Goal: Task Accomplishment & Management: Complete application form

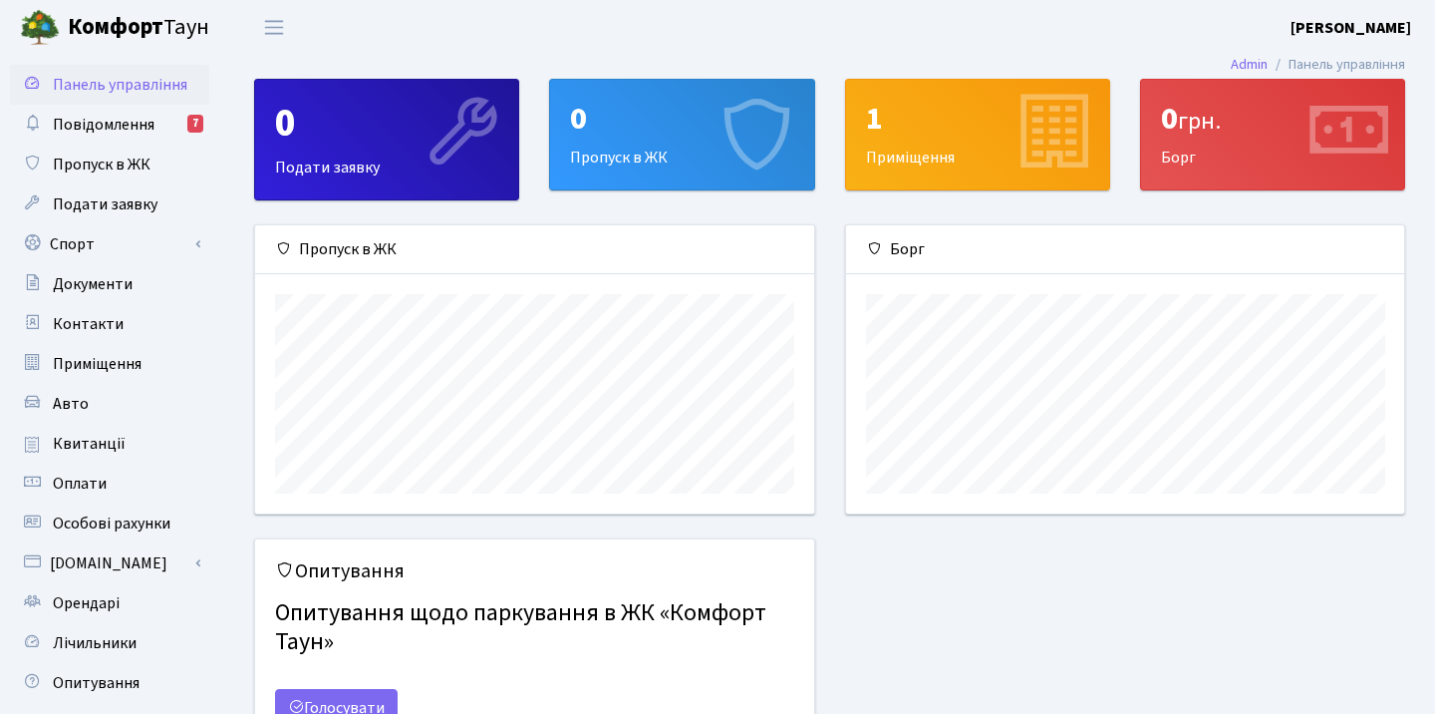
scroll to position [288, 558]
click at [594, 140] on div "0 Пропуск в ЖК" at bounding box center [681, 135] width 263 height 110
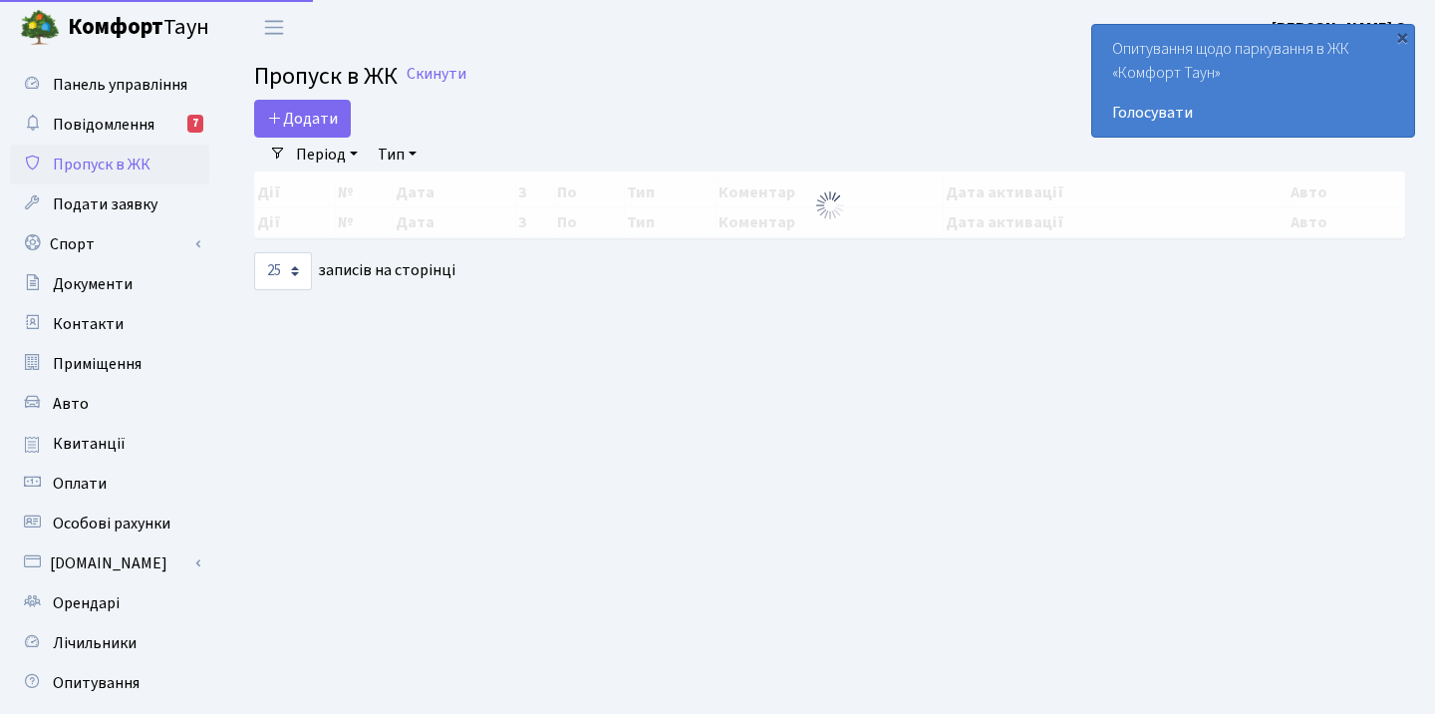
select select "25"
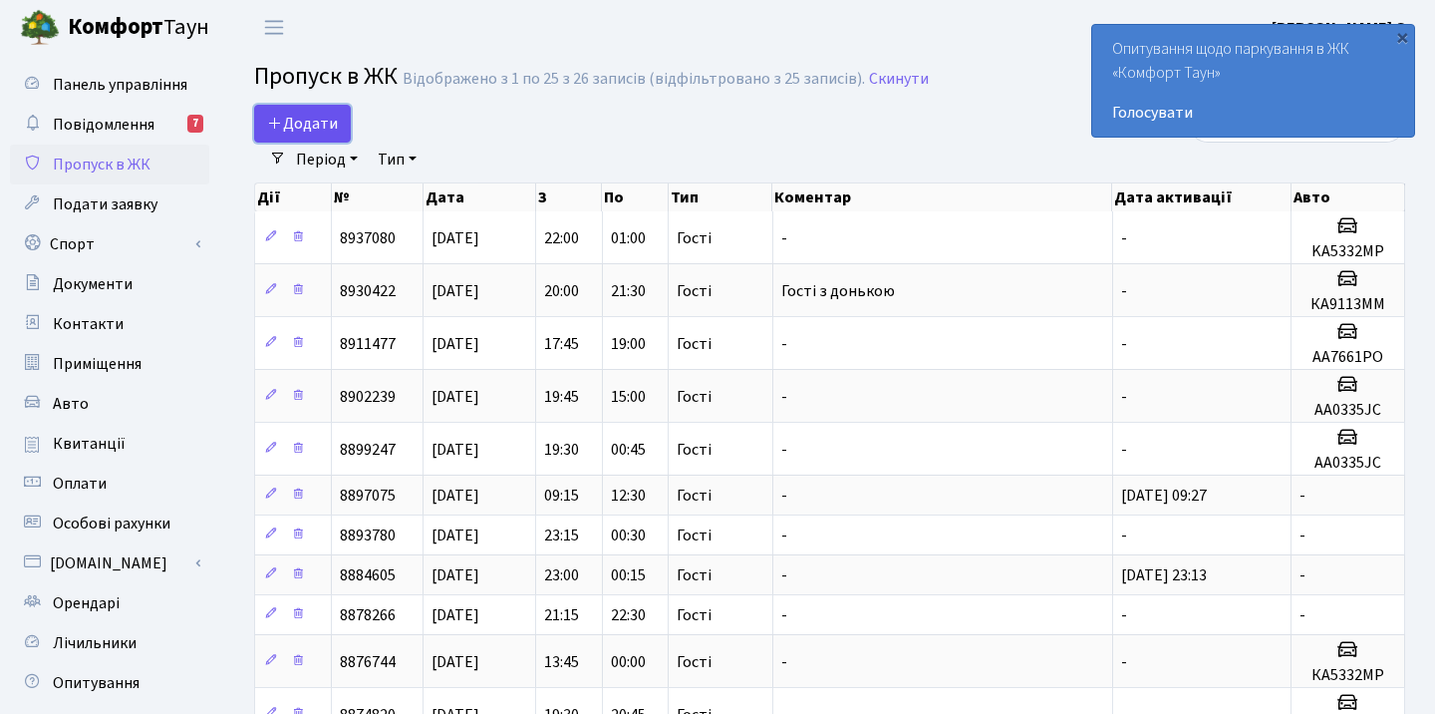
click at [316, 128] on span "Додати" at bounding box center [302, 124] width 71 height 22
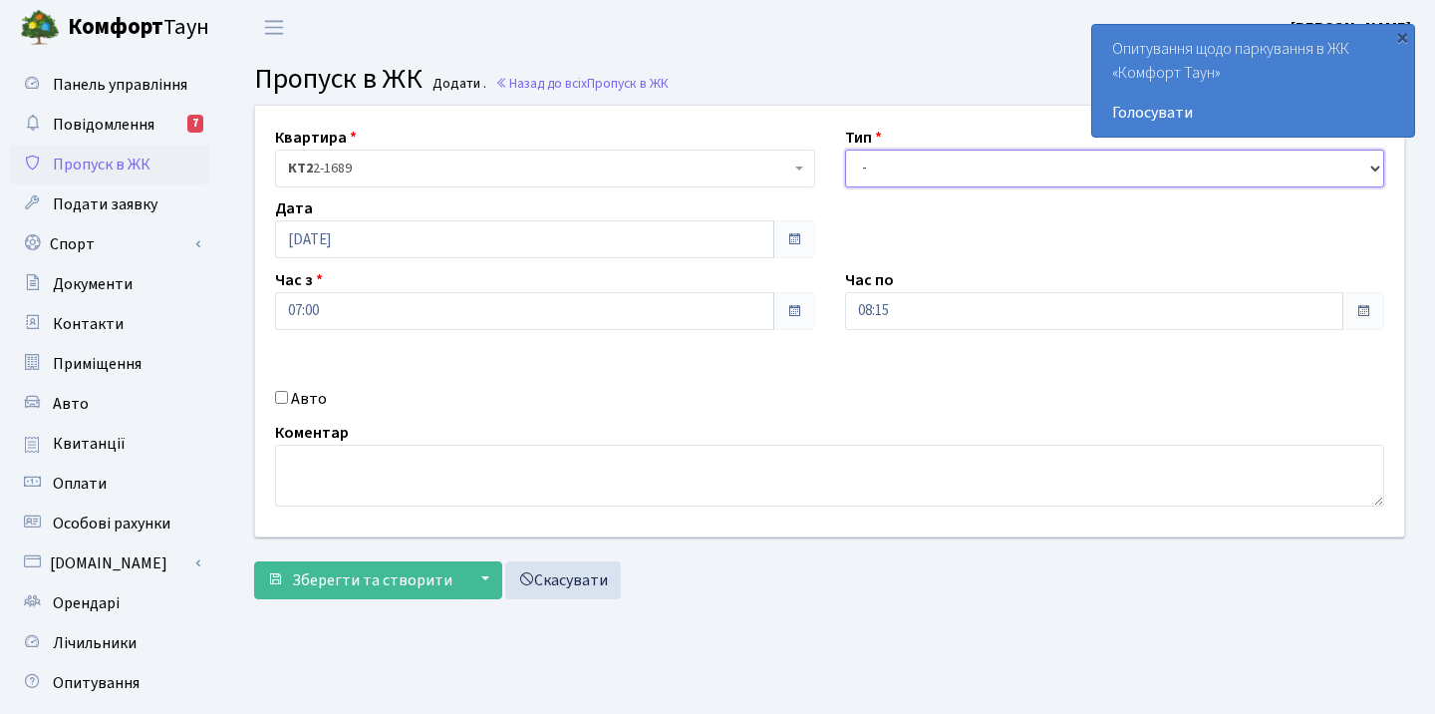
click at [886, 166] on select "- Доставка Таксі Гості Сервіс" at bounding box center [1115, 168] width 540 height 38
select select "2"
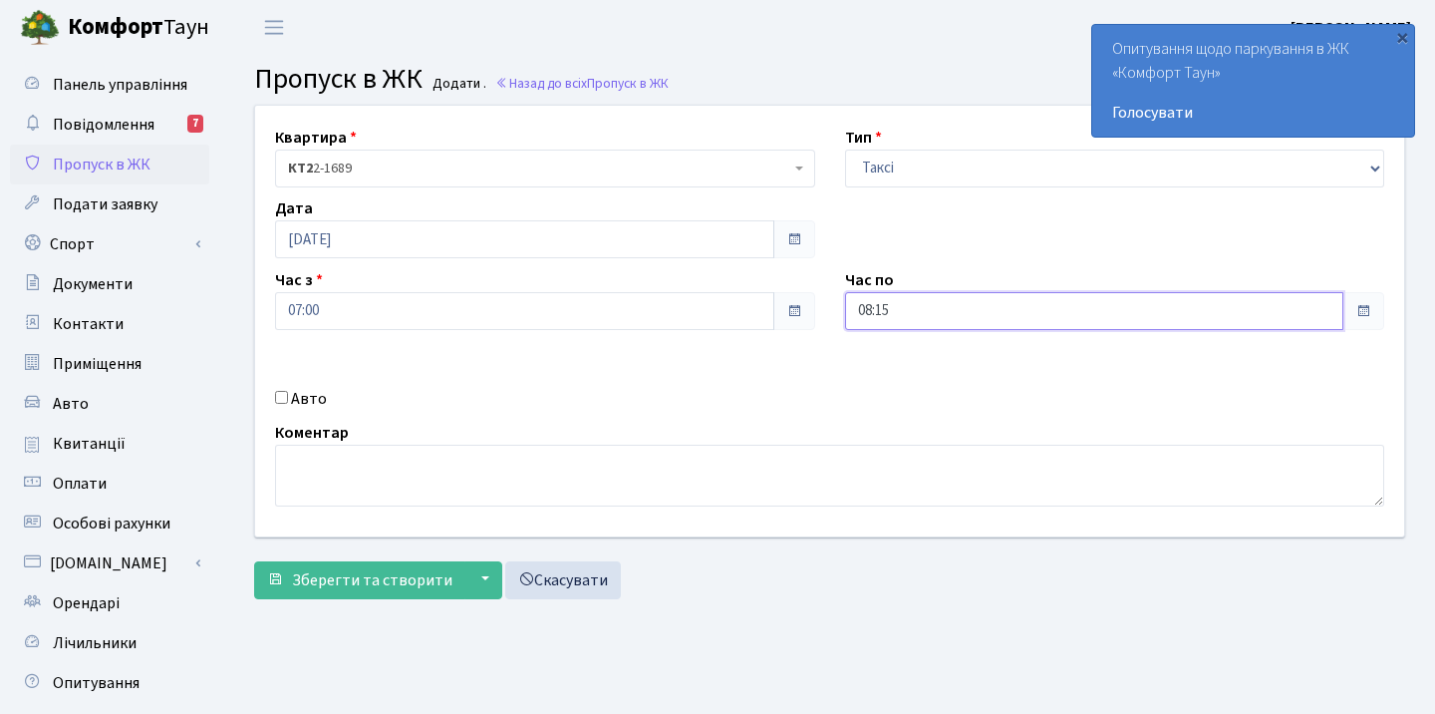
click at [882, 309] on input "08:15" at bounding box center [1094, 311] width 499 height 38
click at [1076, 389] on icon at bounding box center [1073, 380] width 54 height 54
click at [430, 343] on div "Квартира <b>КТ2</b>&nbsp;&nbsp;&nbsp;2-1689 КТ2 2-1689 Тип - Доставка Таксі Гос…" at bounding box center [829, 321] width 1179 height 431
click at [952, 324] on input "08:30" at bounding box center [1094, 311] width 499 height 38
click at [904, 542] on icon at bounding box center [900, 536] width 54 height 54
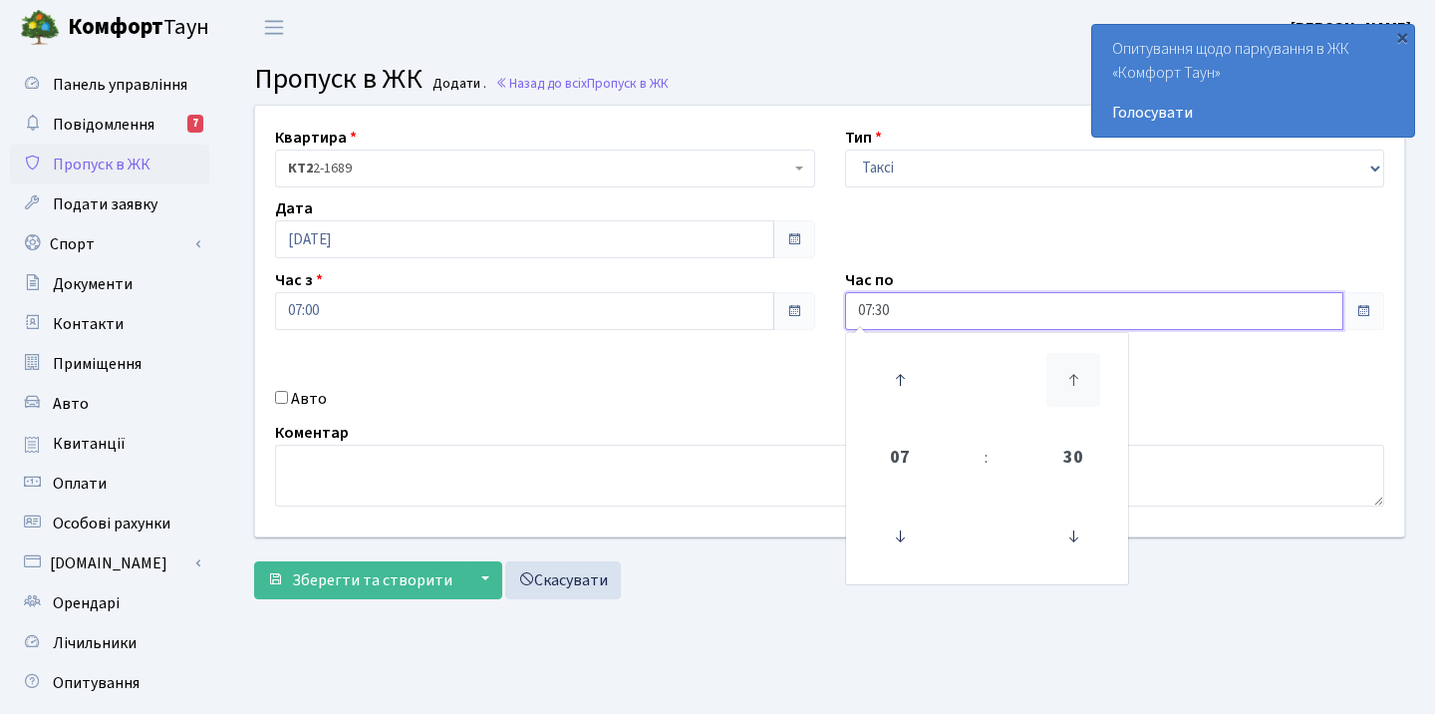
click at [1070, 381] on icon at bounding box center [1073, 380] width 54 height 54
type input "07:45"
click at [362, 358] on div "Квартира <b>КТ2</b>&nbsp;&nbsp;&nbsp;2-1689 КТ2 2-1689 Тип - Доставка Таксі Гос…" at bounding box center [829, 321] width 1179 height 431
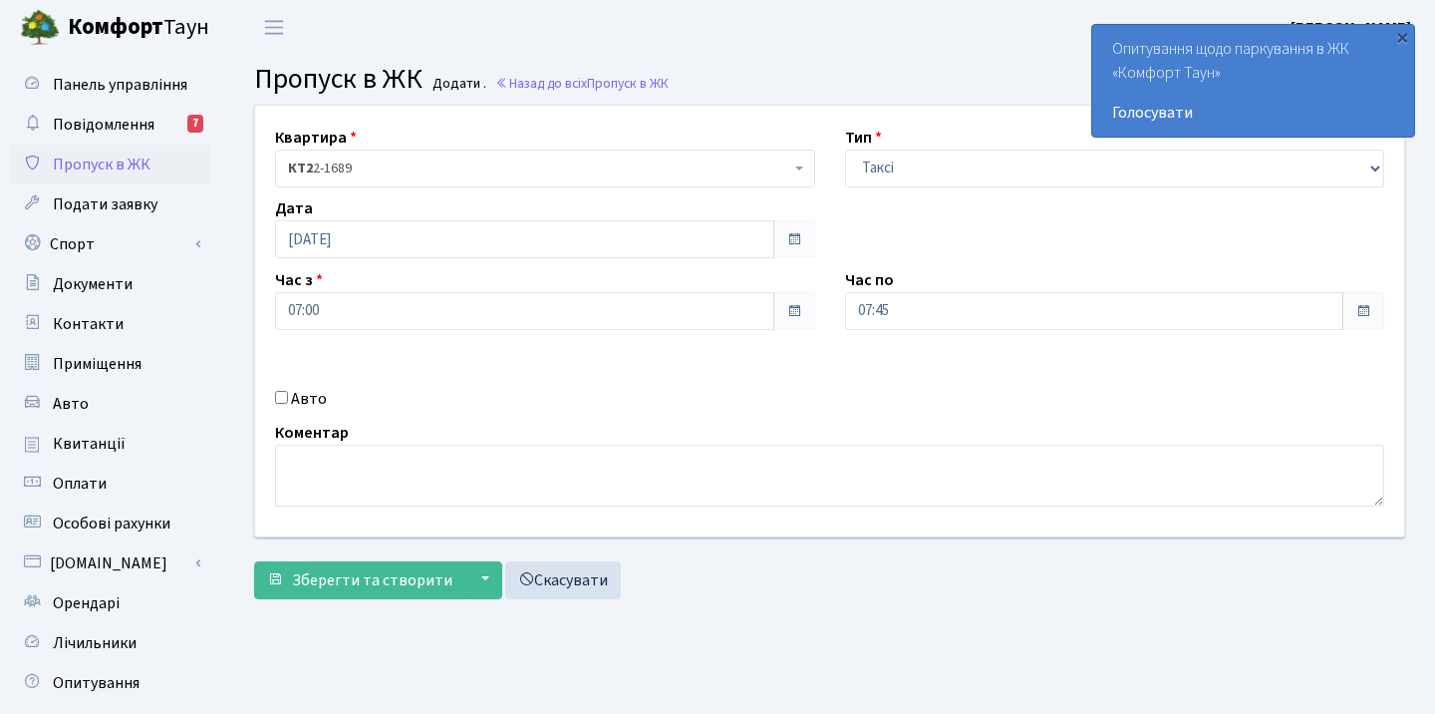
click at [273, 395] on div "Авто" at bounding box center [545, 399] width 570 height 24
click at [280, 399] on input "Авто" at bounding box center [281, 397] width 13 height 13
checkbox input "true"
type input "R"
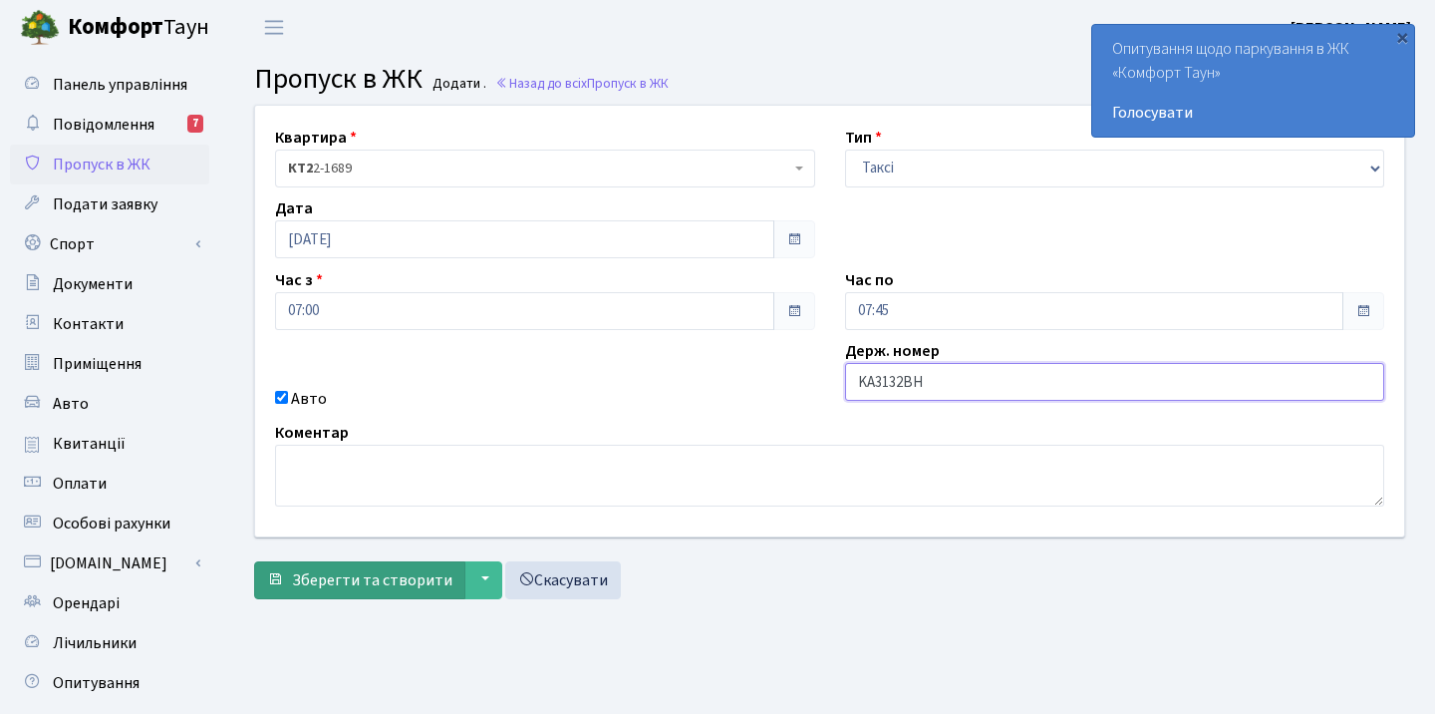
type input "KA3132BH"
click at [395, 579] on span "Зберегти та створити" at bounding box center [372, 580] width 160 height 22
